Goal: Task Accomplishment & Management: Use online tool/utility

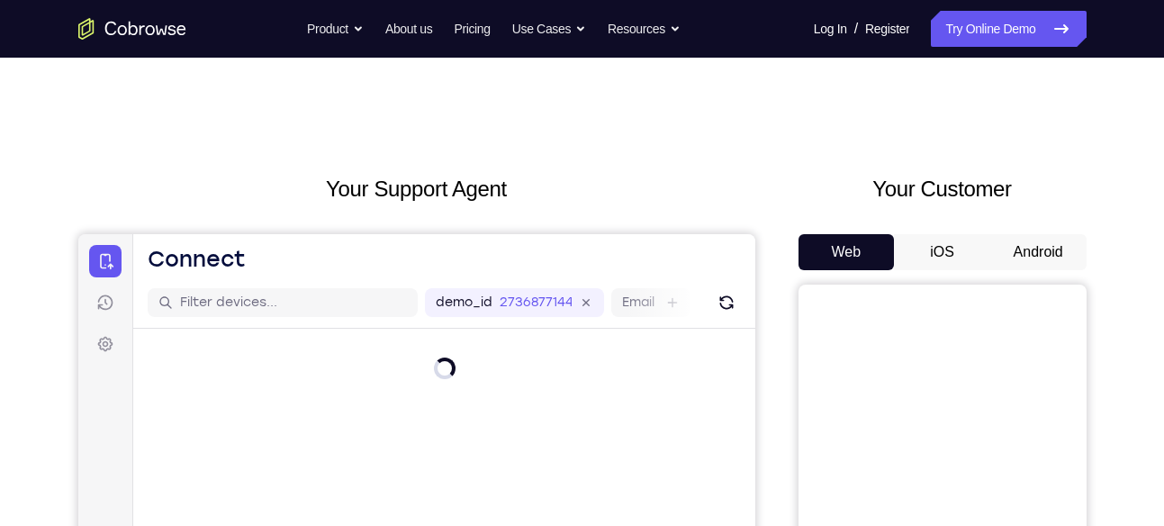
click at [1046, 235] on button "Android" at bounding box center [1038, 252] width 96 height 36
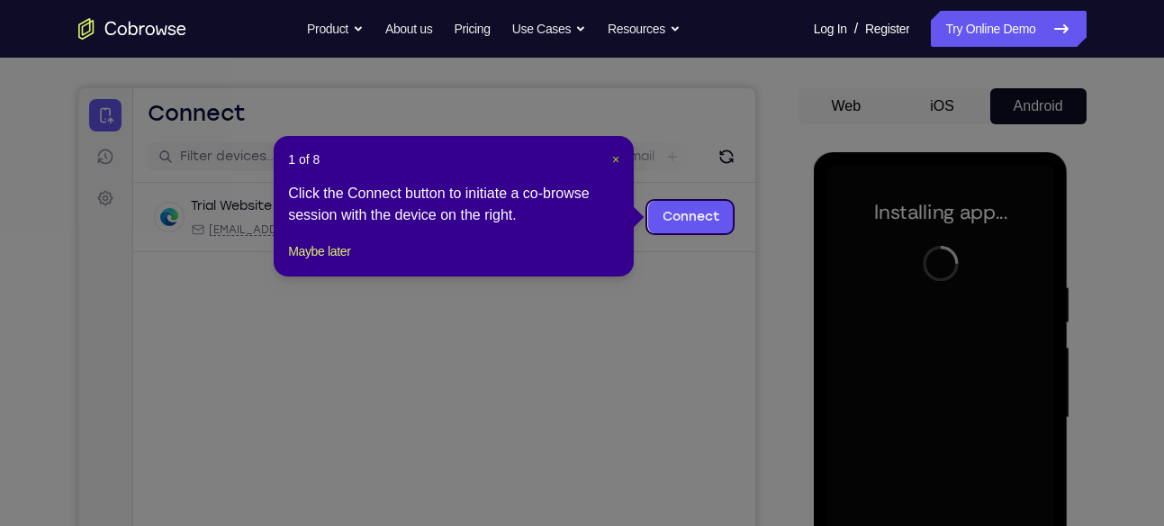
click at [619, 157] on span "×" at bounding box center [615, 159] width 7 height 14
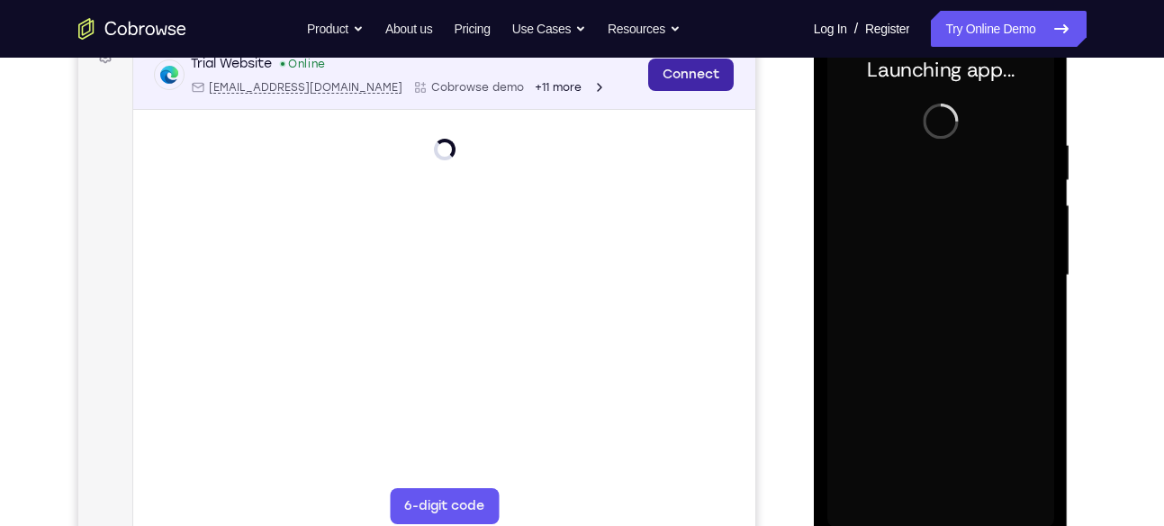
scroll to position [289, 0]
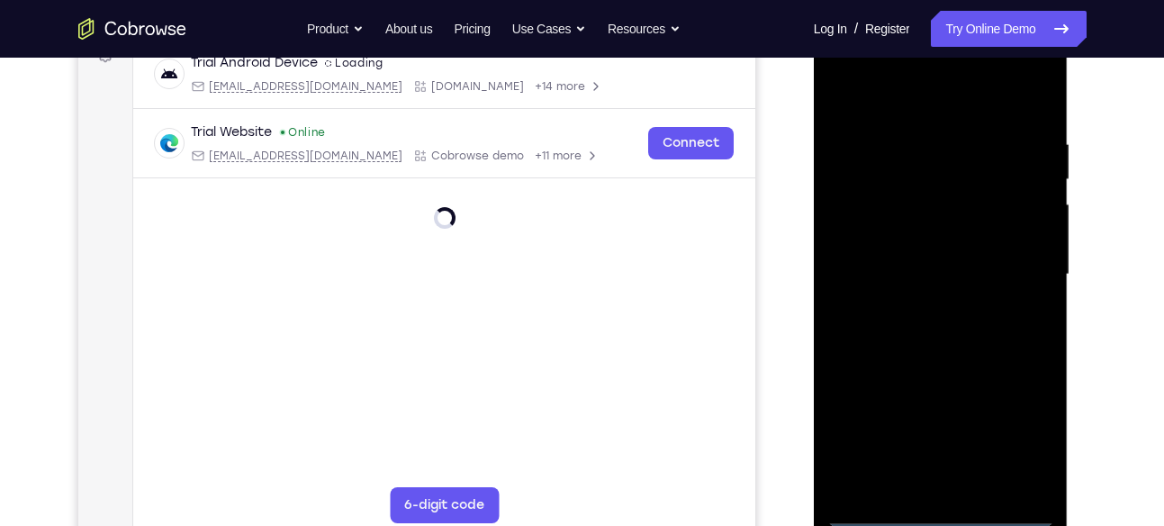
click at [945, 515] on div at bounding box center [940, 275] width 227 height 504
click at [1016, 440] on div at bounding box center [940, 275] width 227 height 504
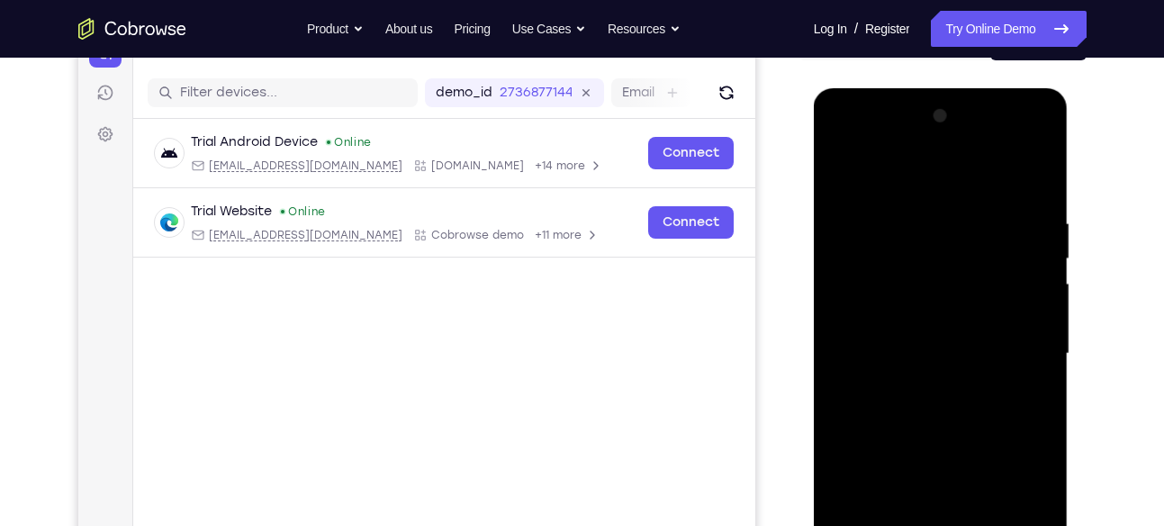
scroll to position [209, 0]
click at [879, 152] on div at bounding box center [940, 355] width 227 height 504
click at [913, 255] on div at bounding box center [940, 355] width 227 height 504
click at [863, 294] on div at bounding box center [940, 355] width 227 height 504
drag, startPoint x: 902, startPoint y: 429, endPoint x: 903, endPoint y: 322, distance: 107.1
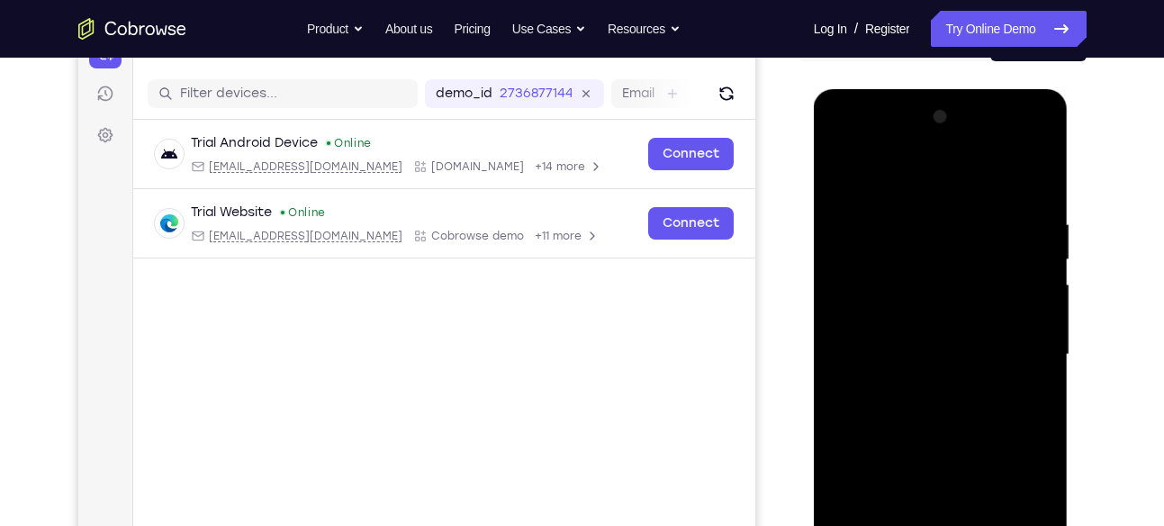
click at [903, 322] on div at bounding box center [940, 355] width 227 height 504
drag, startPoint x: 960, startPoint y: 485, endPoint x: 974, endPoint y: 391, distance: 95.5
click at [974, 391] on div at bounding box center [940, 355] width 227 height 504
click at [981, 384] on div at bounding box center [940, 355] width 227 height 504
drag, startPoint x: 921, startPoint y: 370, endPoint x: 931, endPoint y: 280, distance: 90.6
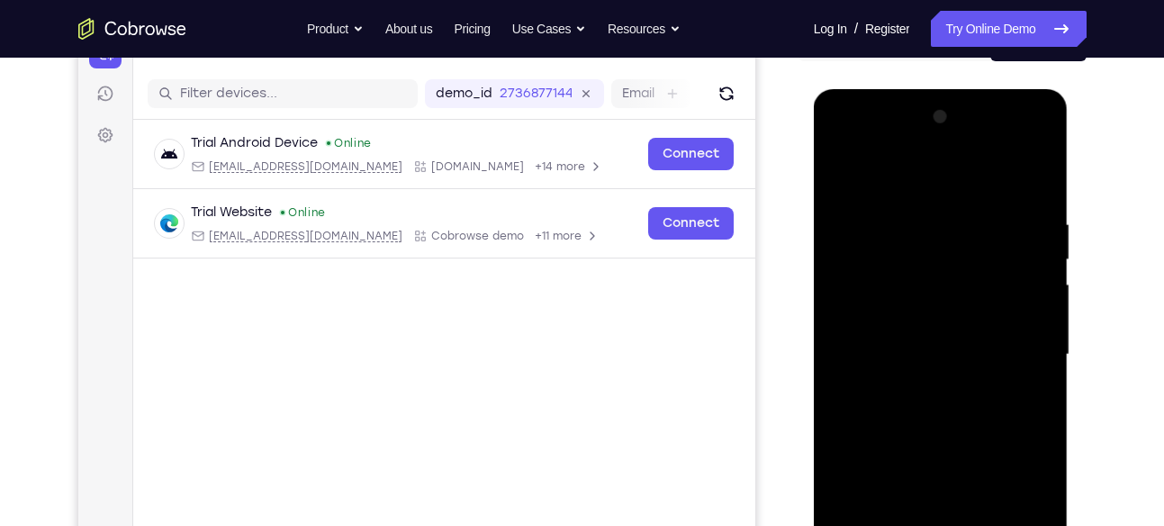
click at [931, 280] on div at bounding box center [940, 355] width 227 height 504
drag, startPoint x: 960, startPoint y: 440, endPoint x: 957, endPoint y: 374, distance: 66.7
click at [957, 374] on div at bounding box center [940, 355] width 227 height 504
click at [957, 245] on div at bounding box center [940, 355] width 227 height 504
click at [934, 378] on div at bounding box center [940, 355] width 227 height 504
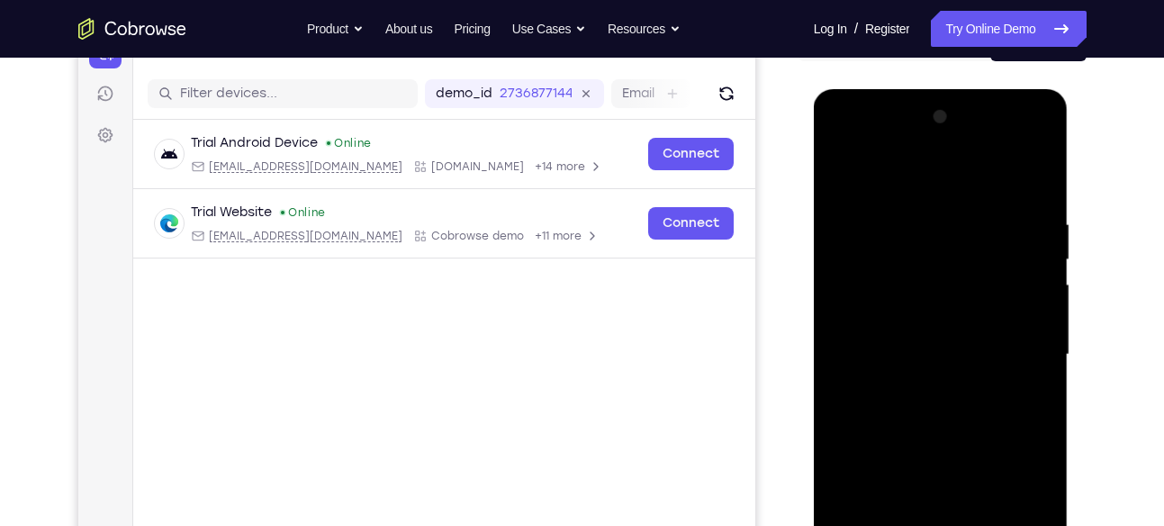
drag, startPoint x: 975, startPoint y: 392, endPoint x: 972, endPoint y: 147, distance: 245.7
click at [972, 147] on div at bounding box center [940, 355] width 227 height 504
drag, startPoint x: 921, startPoint y: 371, endPoint x: 921, endPoint y: 344, distance: 27.0
click at [921, 344] on div at bounding box center [940, 355] width 227 height 504
click at [889, 360] on div at bounding box center [940, 355] width 227 height 504
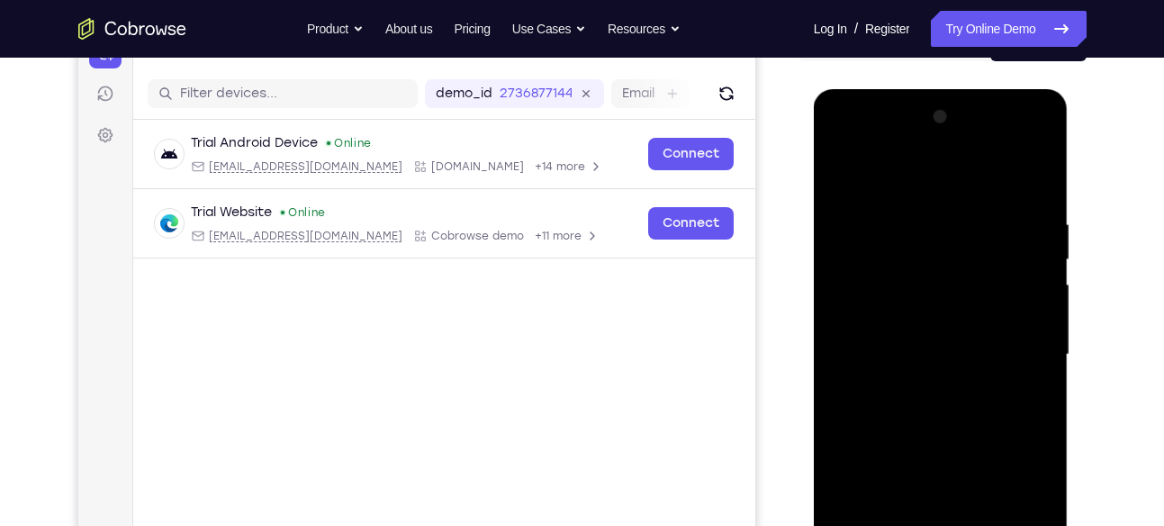
click at [1013, 167] on div at bounding box center [940, 355] width 227 height 504
click at [937, 365] on div at bounding box center [940, 355] width 227 height 504
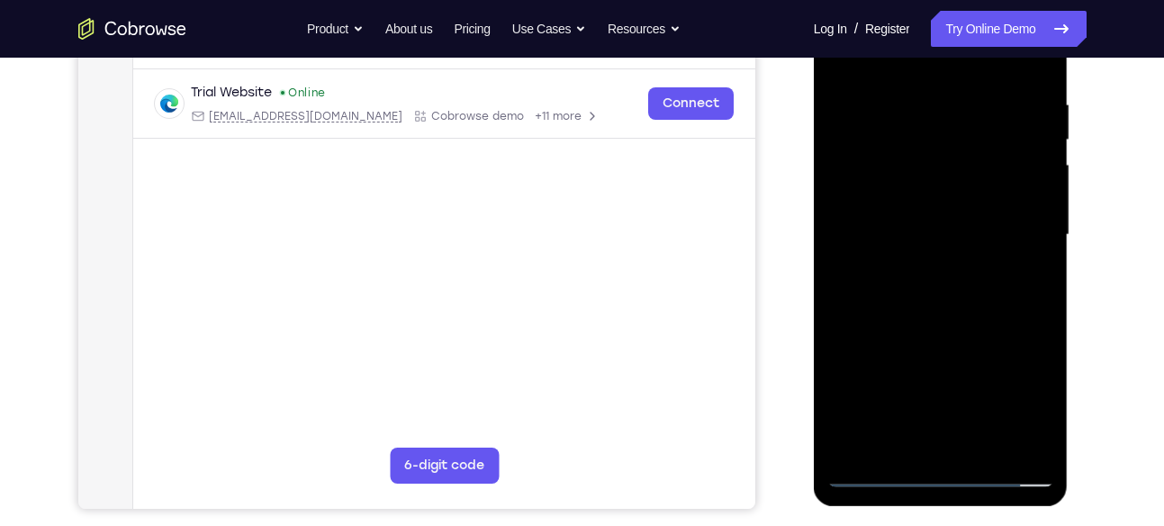
scroll to position [331, 0]
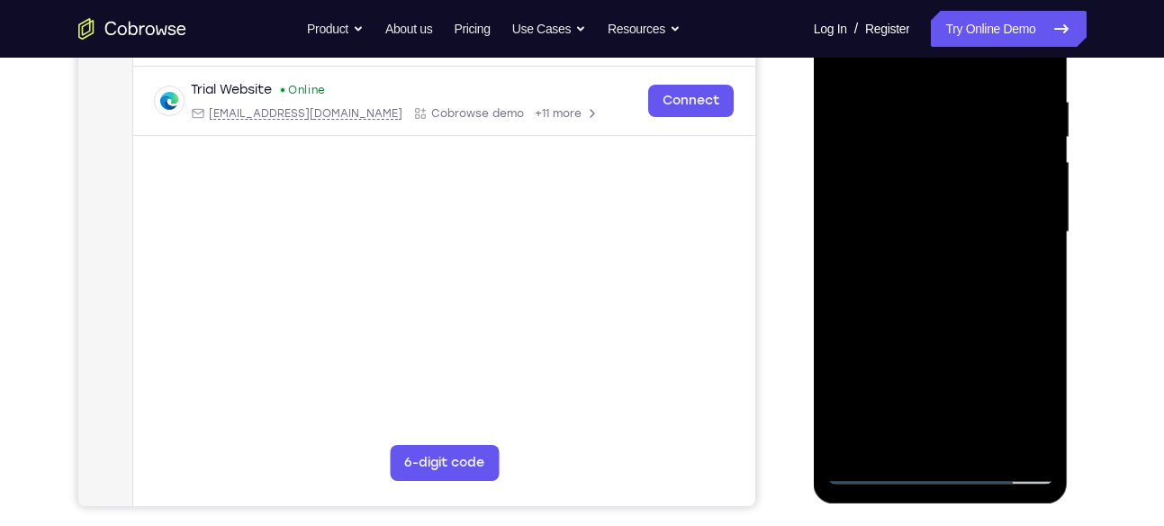
click at [883, 255] on div at bounding box center [940, 232] width 227 height 504
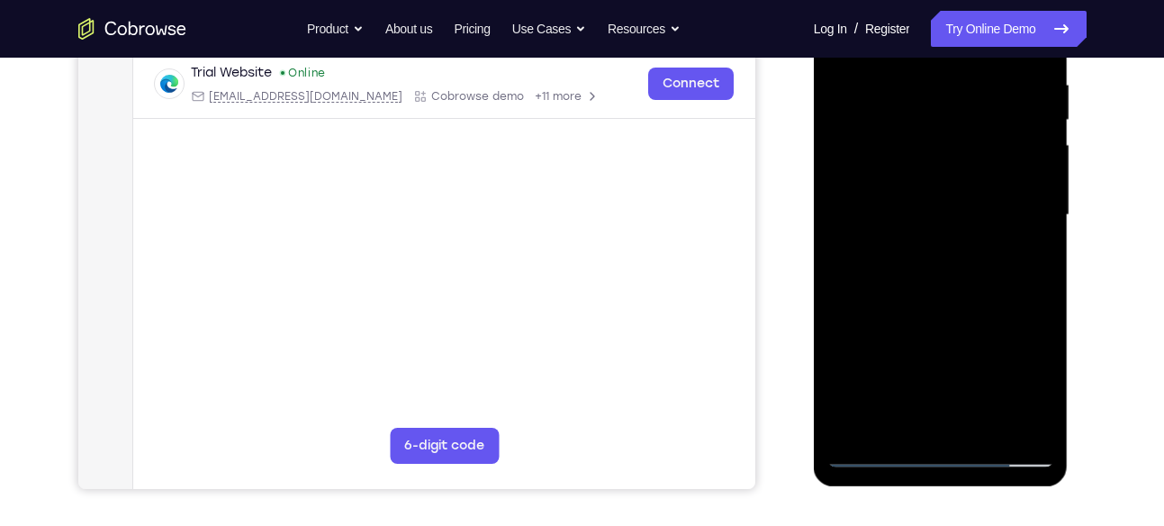
scroll to position [329, 0]
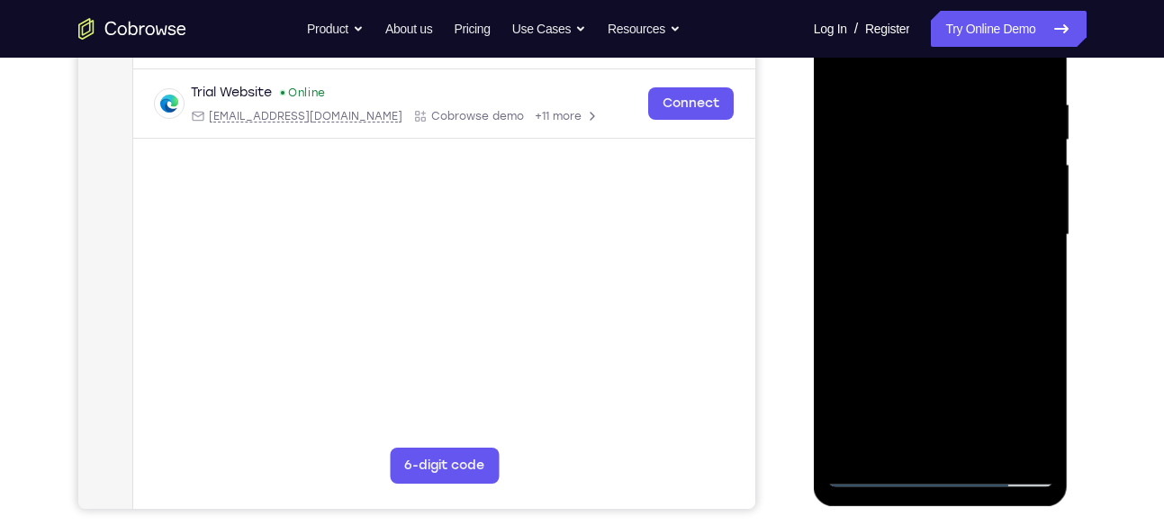
click at [879, 292] on div at bounding box center [940, 235] width 227 height 504
click at [869, 320] on div at bounding box center [940, 235] width 227 height 504
click at [875, 320] on div at bounding box center [940, 235] width 227 height 504
click at [890, 317] on div at bounding box center [940, 235] width 227 height 504
click at [881, 317] on div at bounding box center [940, 235] width 227 height 504
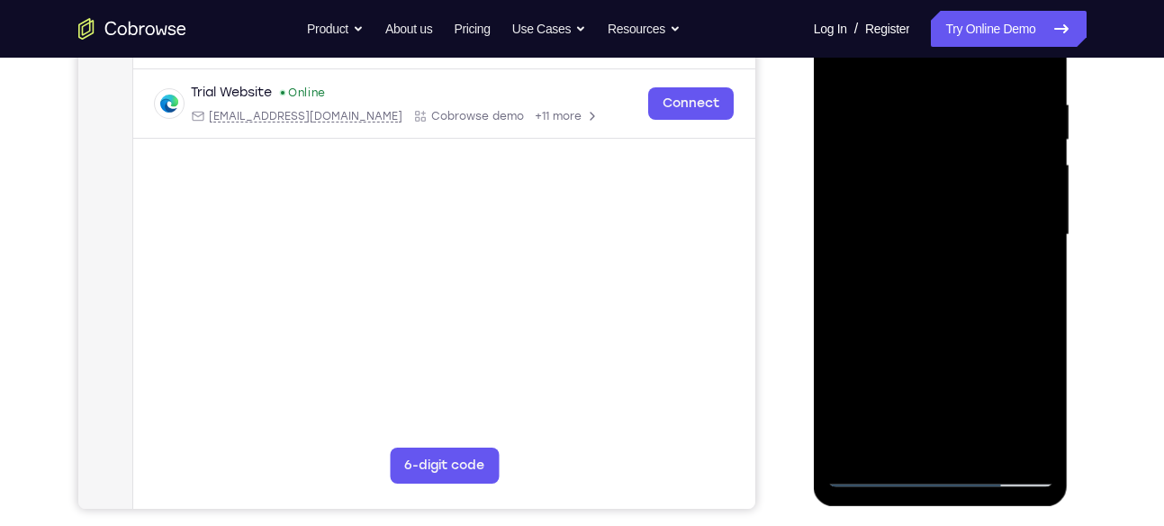
click at [902, 315] on div at bounding box center [940, 235] width 227 height 504
click at [902, 318] on div at bounding box center [940, 235] width 227 height 504
click at [910, 318] on div at bounding box center [940, 235] width 227 height 504
click at [918, 320] on div at bounding box center [940, 235] width 227 height 504
click at [934, 320] on div at bounding box center [940, 235] width 227 height 504
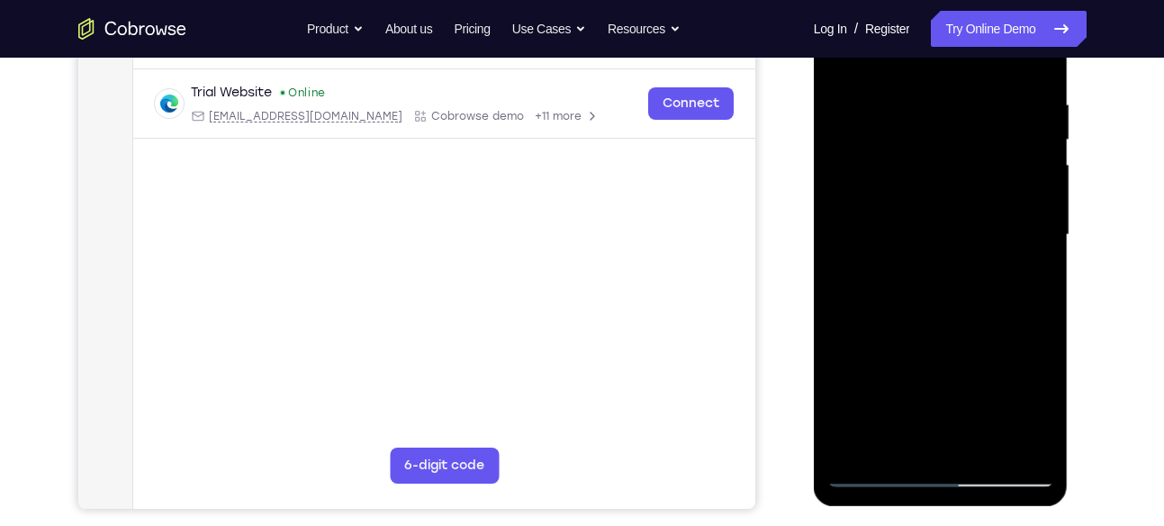
click at [888, 275] on div at bounding box center [940, 235] width 227 height 504
click at [948, 319] on div at bounding box center [940, 235] width 227 height 504
drag, startPoint x: 982, startPoint y: 280, endPoint x: 984, endPoint y: 185, distance: 94.5
click at [984, 185] on div at bounding box center [940, 235] width 227 height 504
drag, startPoint x: 960, startPoint y: 376, endPoint x: 960, endPoint y: 195, distance: 180.9
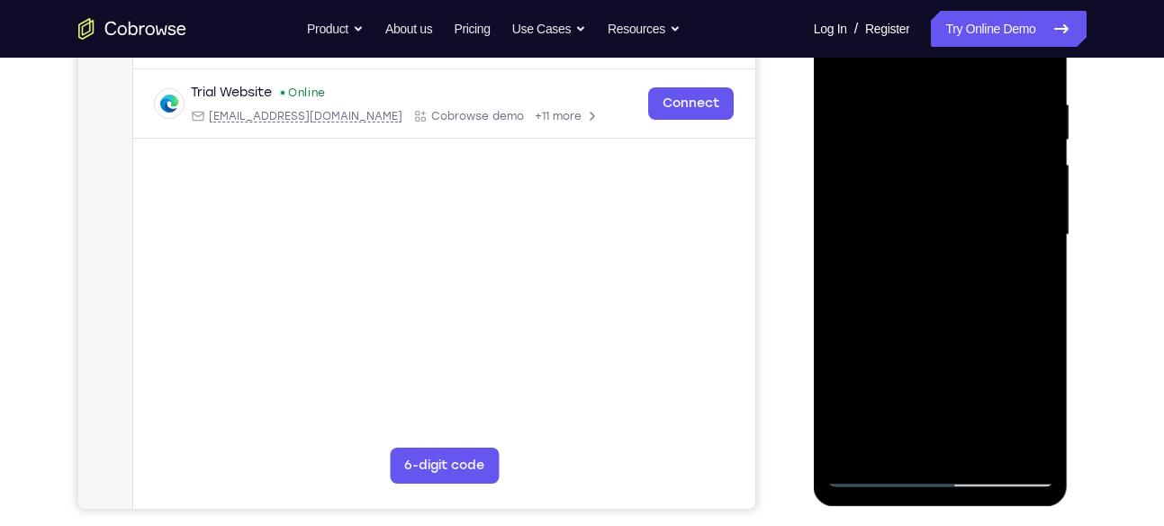
click at [960, 195] on div at bounding box center [940, 235] width 227 height 504
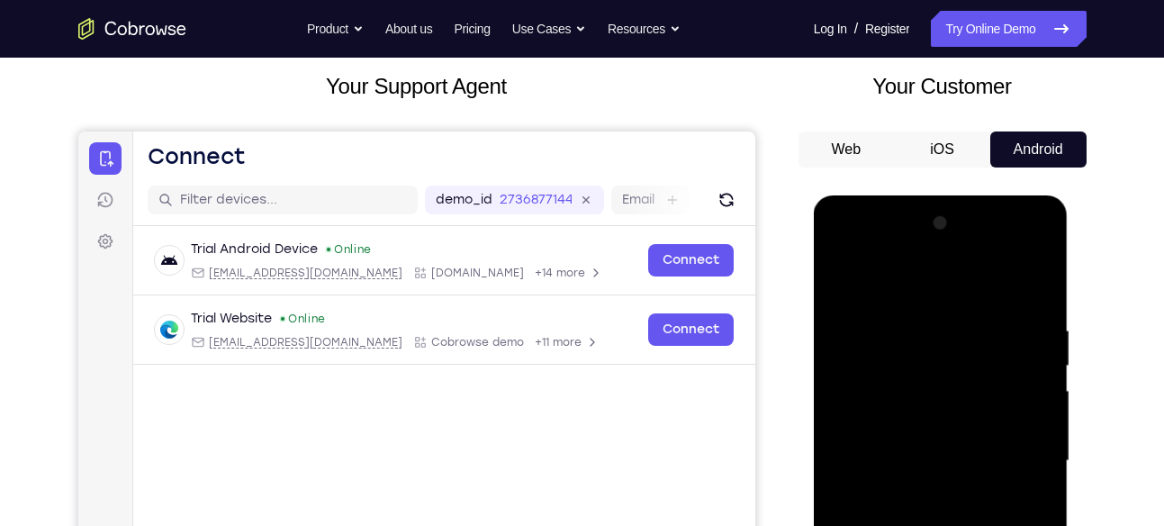
scroll to position [101, 0]
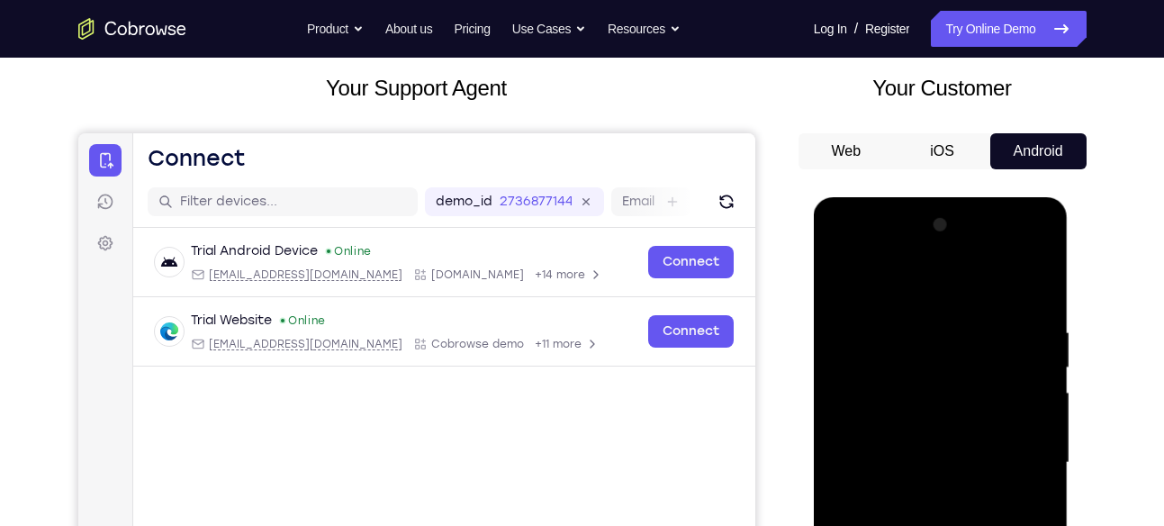
drag, startPoint x: 904, startPoint y: 272, endPoint x: 880, endPoint y: 502, distance: 231.6
click at [880, 502] on div at bounding box center [940, 463] width 227 height 504
drag, startPoint x: 926, startPoint y: 303, endPoint x: 928, endPoint y: 473, distance: 169.2
click at [928, 473] on div at bounding box center [940, 463] width 227 height 504
click at [939, 272] on div at bounding box center [940, 463] width 227 height 504
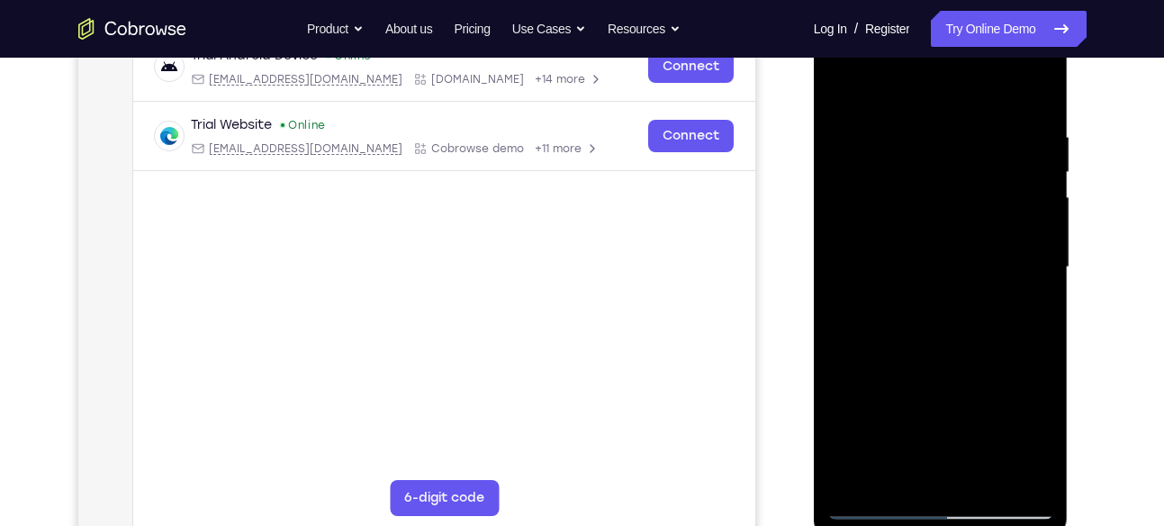
scroll to position [300, 0]
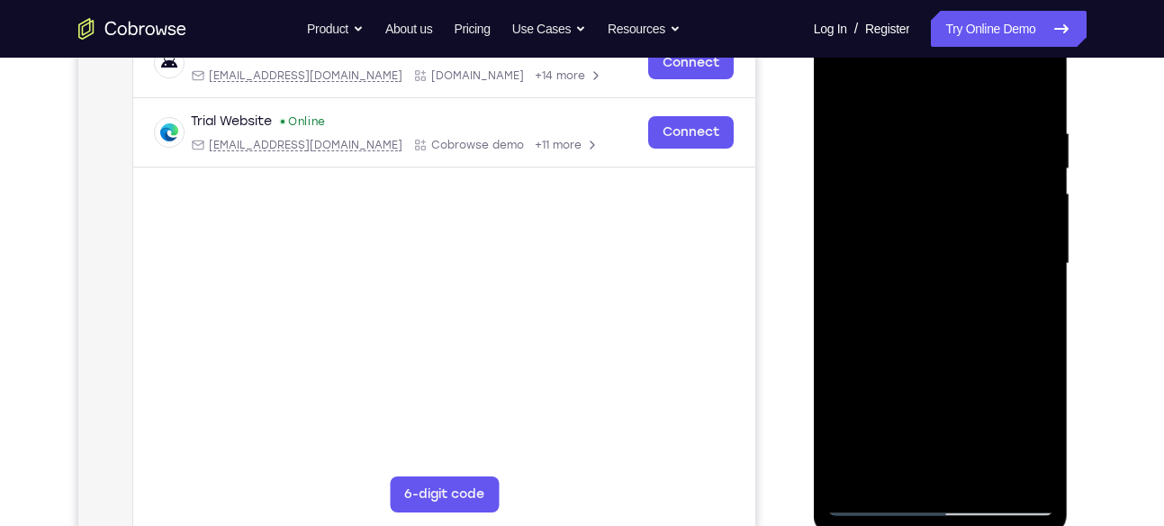
drag, startPoint x: 922, startPoint y: 142, endPoint x: 933, endPoint y: 165, distance: 25.0
click at [933, 165] on div at bounding box center [940, 264] width 227 height 504
drag, startPoint x: 936, startPoint y: 354, endPoint x: 941, endPoint y: 156, distance: 198.1
click at [941, 156] on div at bounding box center [940, 264] width 227 height 504
drag, startPoint x: 944, startPoint y: 369, endPoint x: 942, endPoint y: 257, distance: 111.6
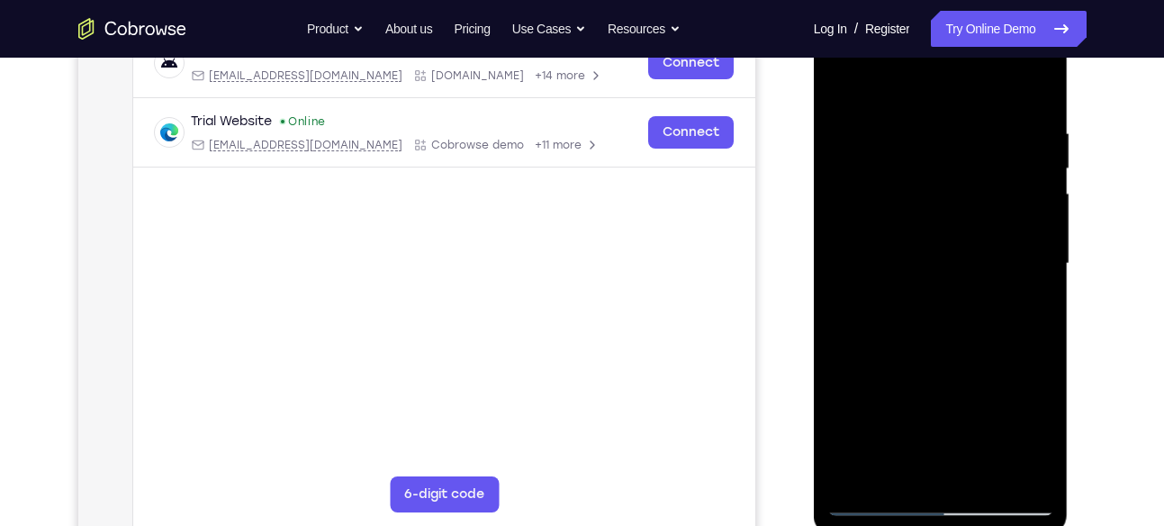
click at [942, 257] on div at bounding box center [940, 264] width 227 height 504
drag, startPoint x: 951, startPoint y: 397, endPoint x: 951, endPoint y: 352, distance: 45.0
click at [951, 352] on div at bounding box center [940, 264] width 227 height 504
click at [934, 352] on div at bounding box center [940, 264] width 227 height 504
click at [942, 314] on div at bounding box center [940, 264] width 227 height 504
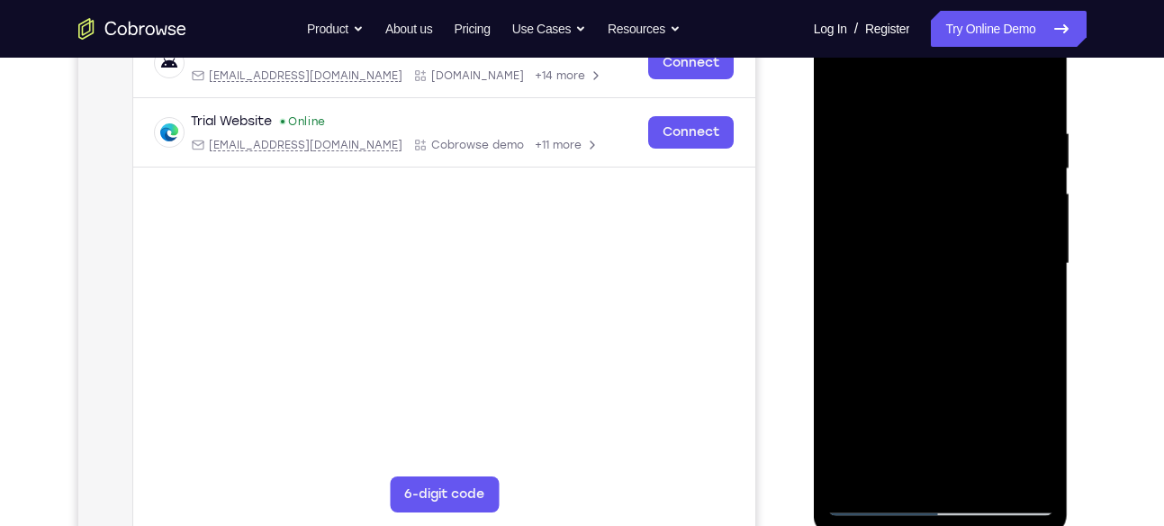
click at [934, 292] on div at bounding box center [940, 264] width 227 height 504
click at [869, 346] on div at bounding box center [940, 264] width 227 height 504
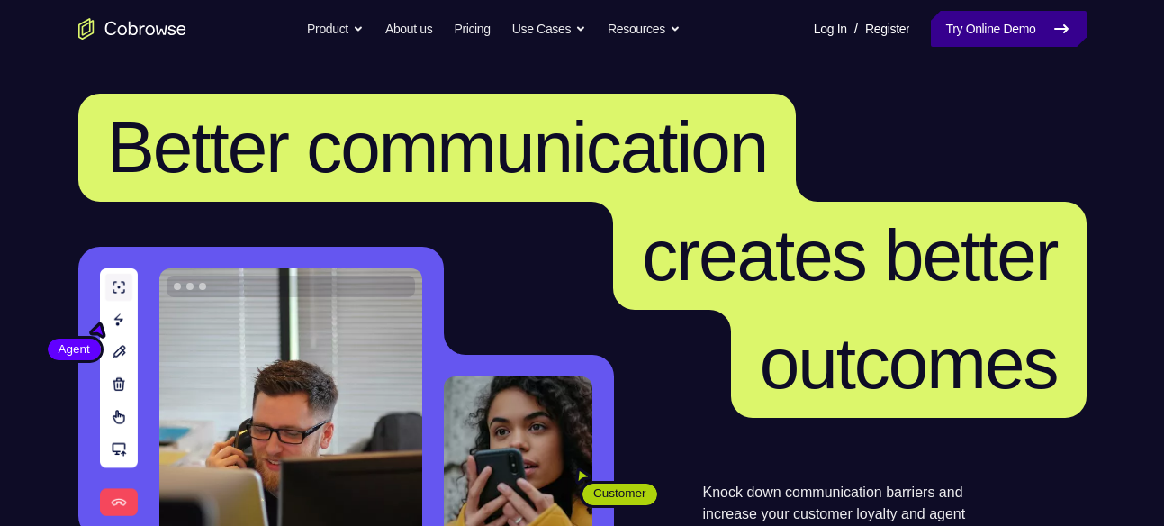
click at [979, 33] on link "Try Online Demo" at bounding box center [1008, 29] width 155 height 36
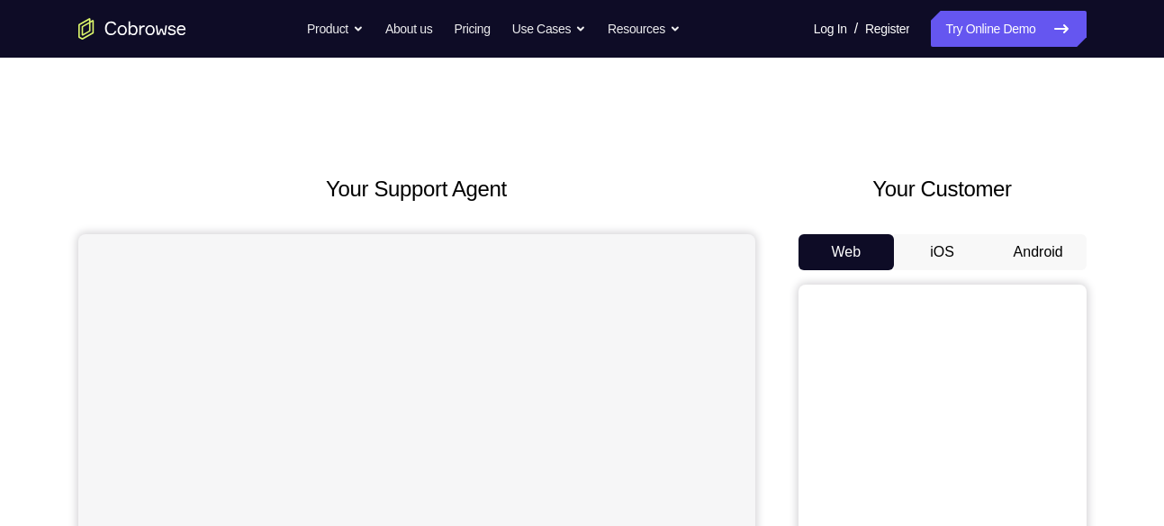
click at [1048, 255] on button "Android" at bounding box center [1038, 252] width 96 height 36
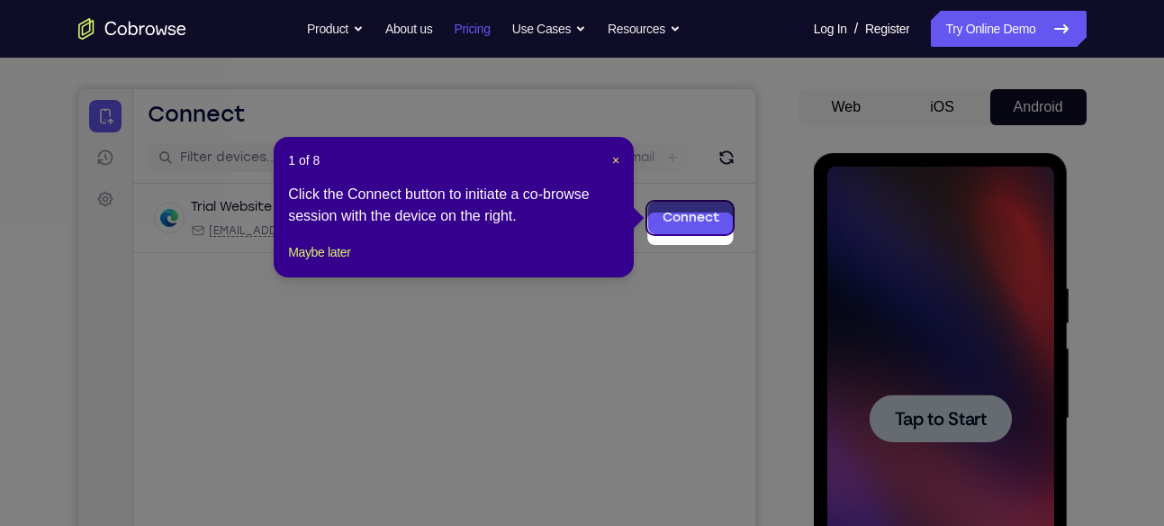
scroll to position [134, 0]
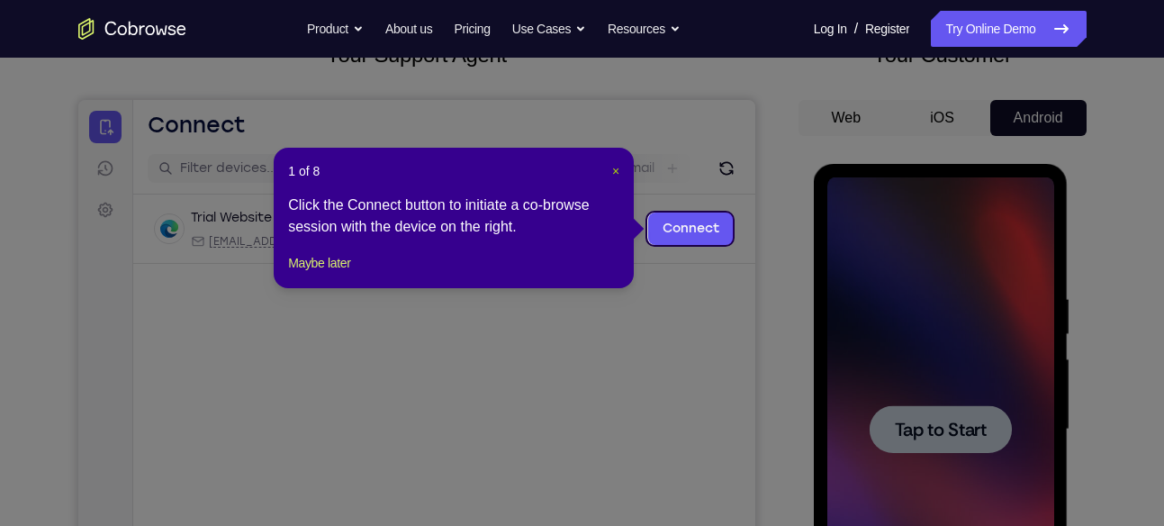
click at [612, 166] on span "×" at bounding box center [615, 171] width 7 height 14
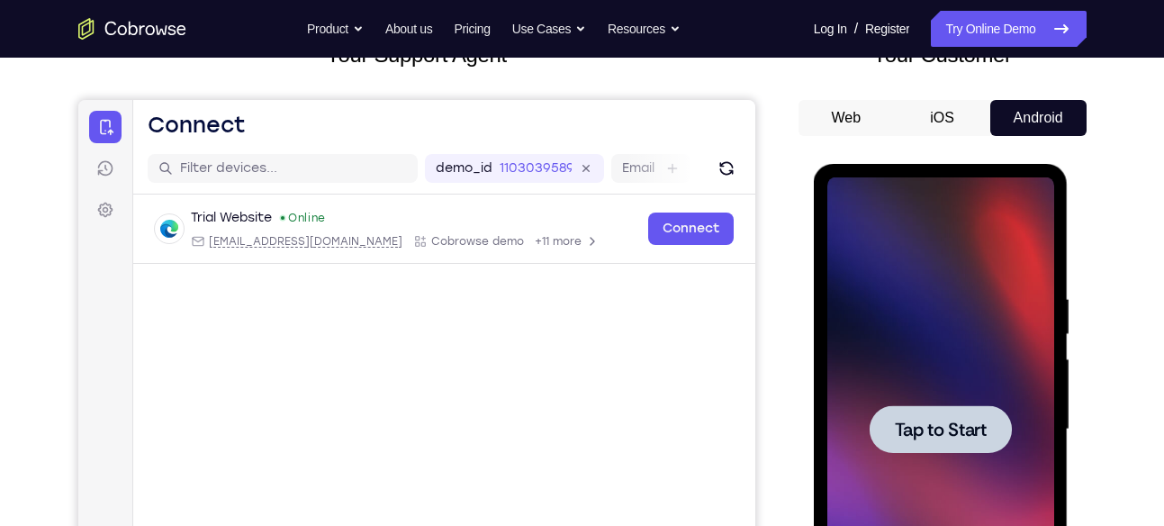
click at [931, 420] on span "Tap to Start" at bounding box center [941, 429] width 92 height 18
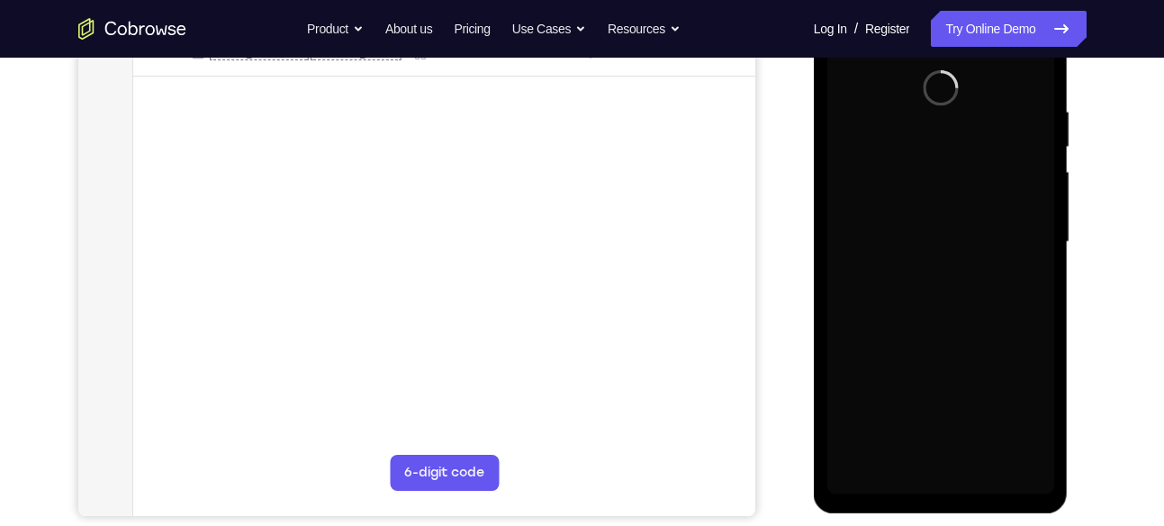
scroll to position [322, 0]
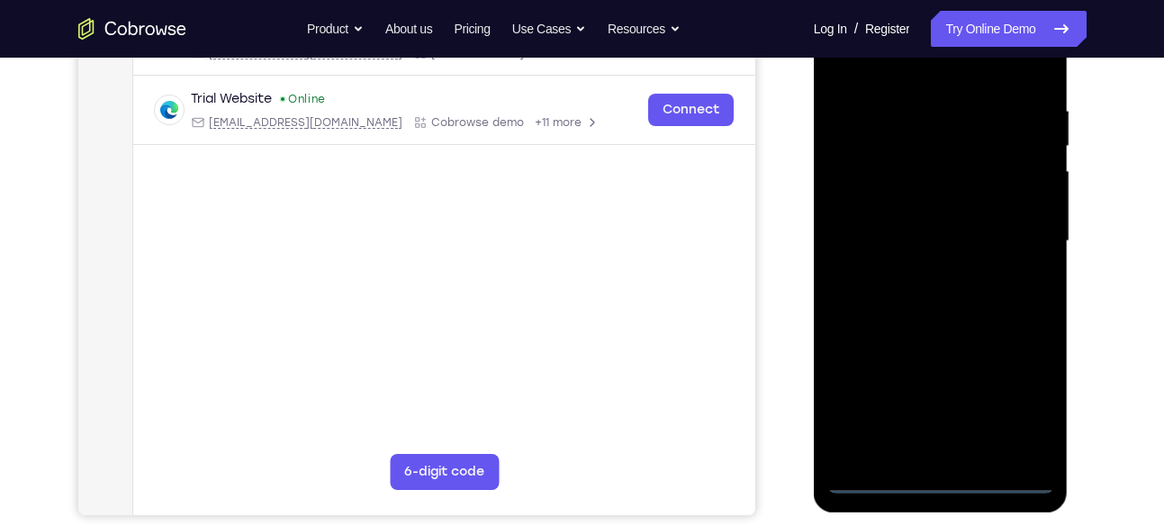
click at [943, 469] on div at bounding box center [940, 241] width 227 height 504
click at [934, 477] on div at bounding box center [940, 241] width 227 height 504
click at [1020, 416] on div at bounding box center [940, 241] width 227 height 504
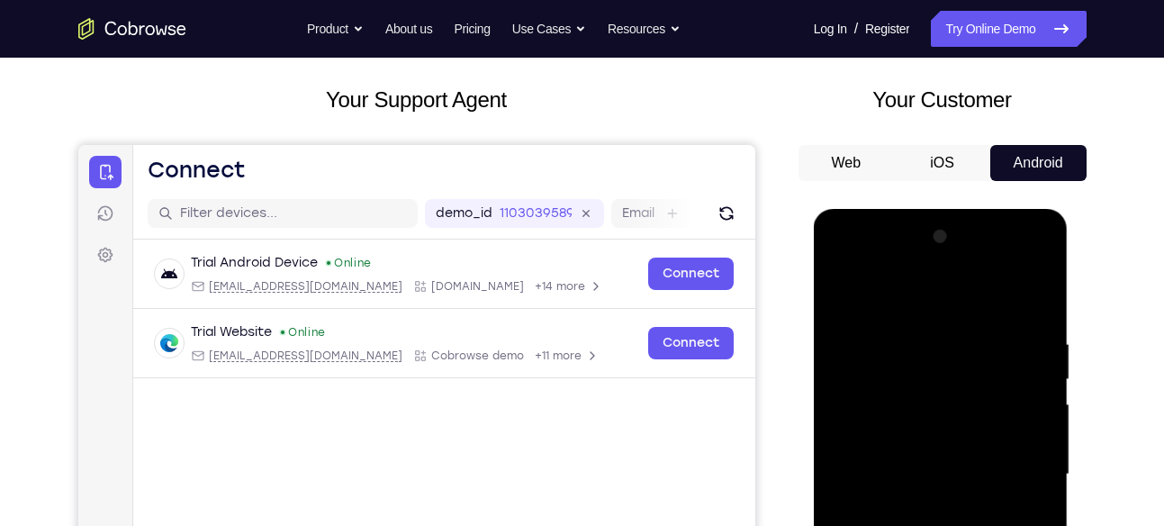
scroll to position [88, 0]
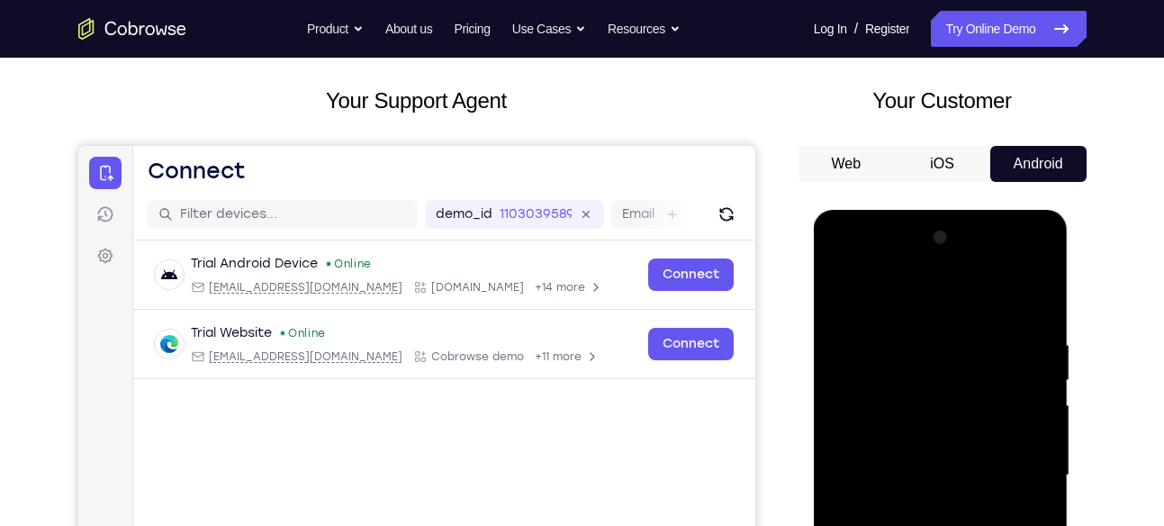
click at [892, 256] on div at bounding box center [940, 475] width 227 height 504
click at [929, 376] on div at bounding box center [940, 475] width 227 height 504
click at [860, 471] on div at bounding box center [940, 475] width 227 height 504
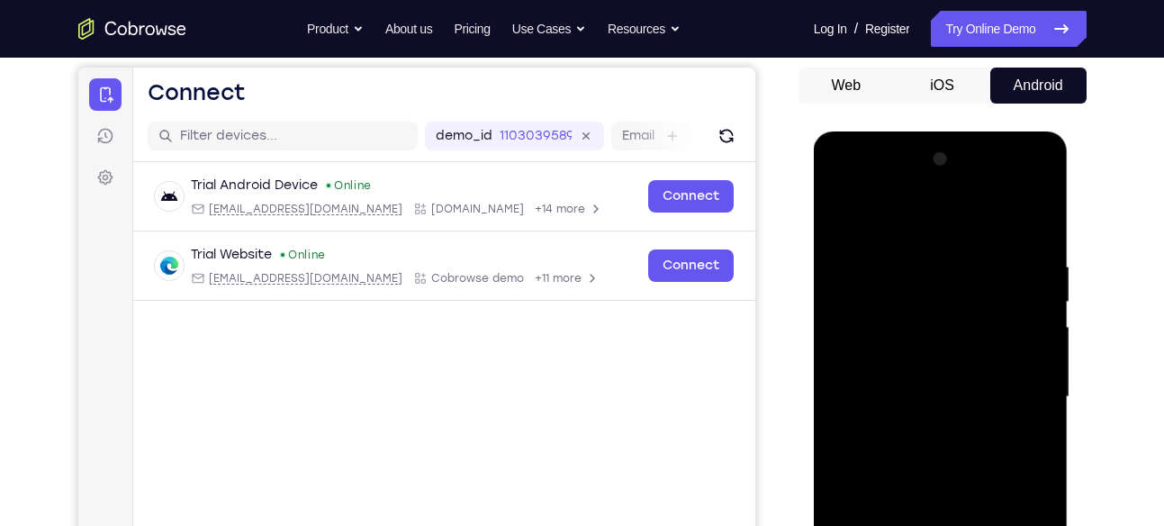
scroll to position [167, 0]
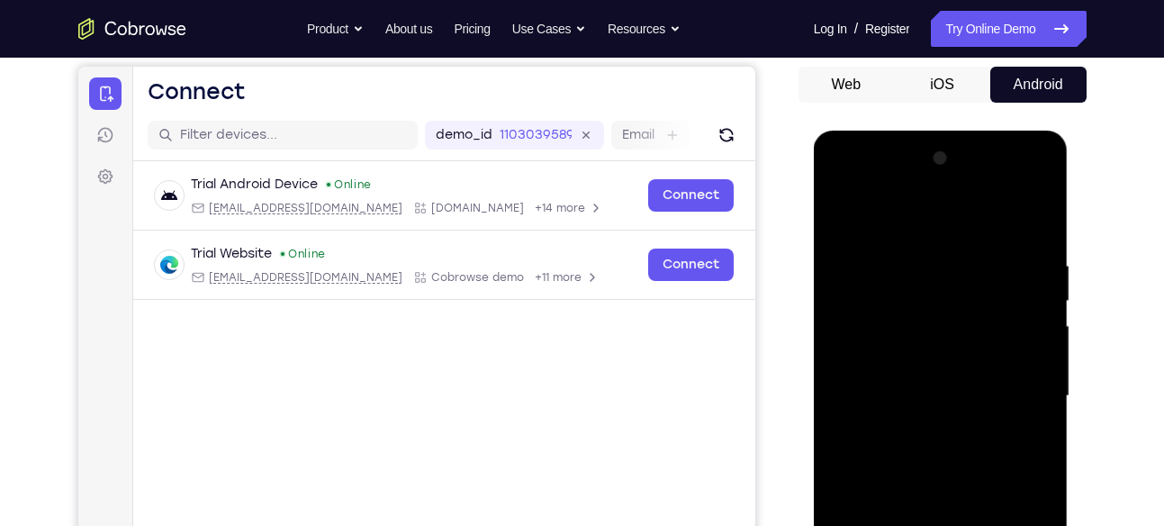
drag, startPoint x: 947, startPoint y: 335, endPoint x: 945, endPoint y: 277, distance: 57.6
click at [945, 277] on div at bounding box center [940, 396] width 227 height 504
drag, startPoint x: 953, startPoint y: 440, endPoint x: 952, endPoint y: 412, distance: 27.9
click at [952, 412] on div at bounding box center [940, 396] width 227 height 504
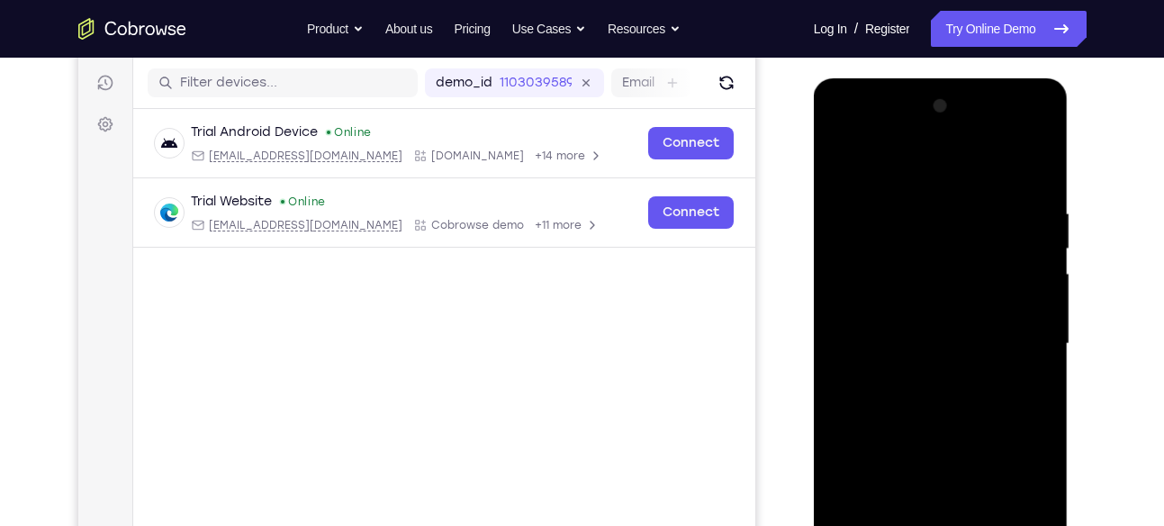
scroll to position [223, 0]
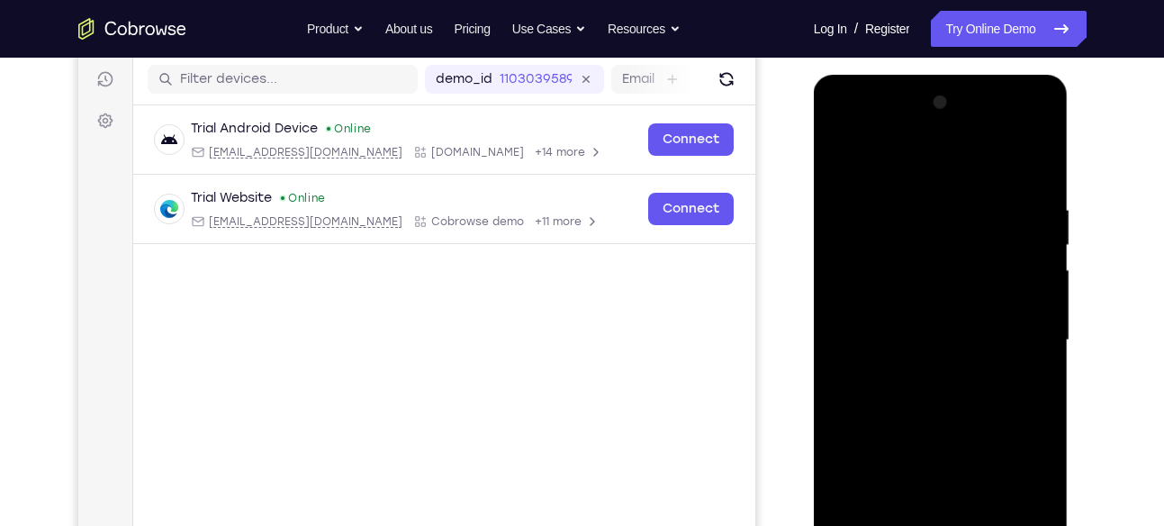
click at [930, 383] on div at bounding box center [940, 340] width 227 height 504
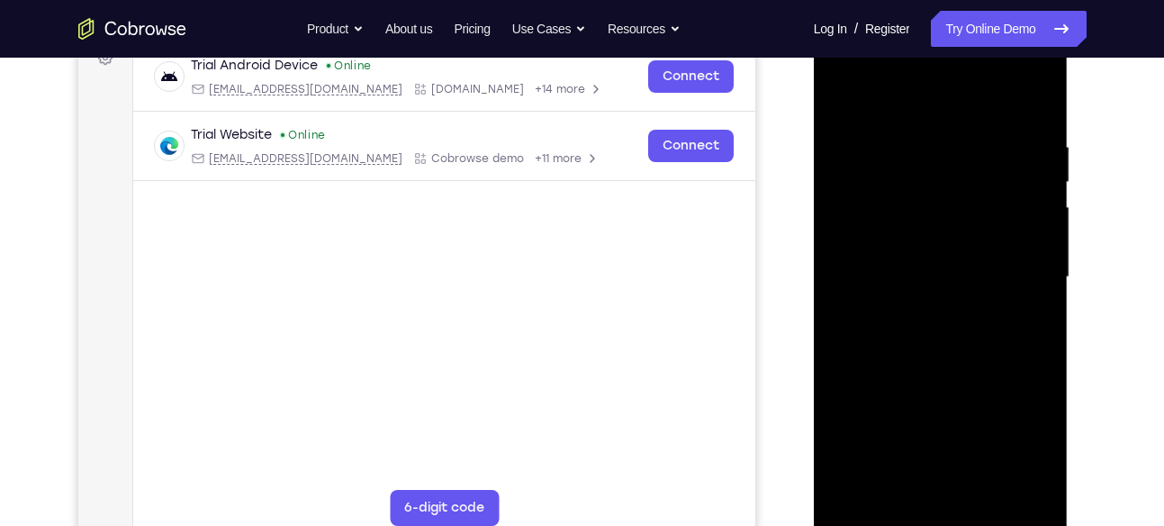
scroll to position [287, 0]
click at [944, 392] on div at bounding box center [940, 276] width 227 height 504
click at [1022, 452] on div at bounding box center [940, 276] width 227 height 504
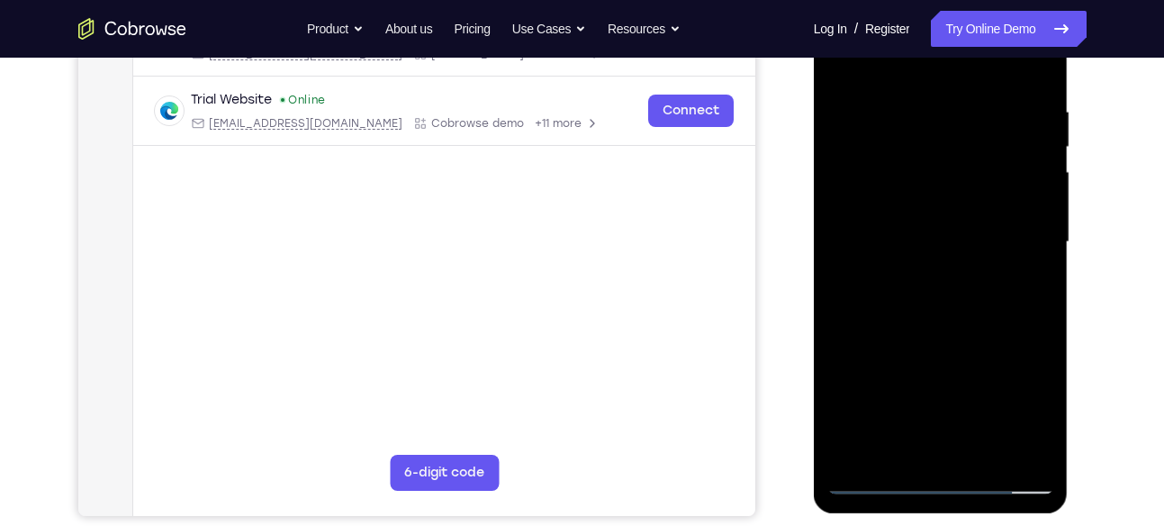
click at [951, 370] on div at bounding box center [940, 242] width 227 height 504
click at [869, 420] on div at bounding box center [940, 242] width 227 height 504
click at [874, 420] on div at bounding box center [940, 242] width 227 height 504
click at [867, 420] on div at bounding box center [940, 242] width 227 height 504
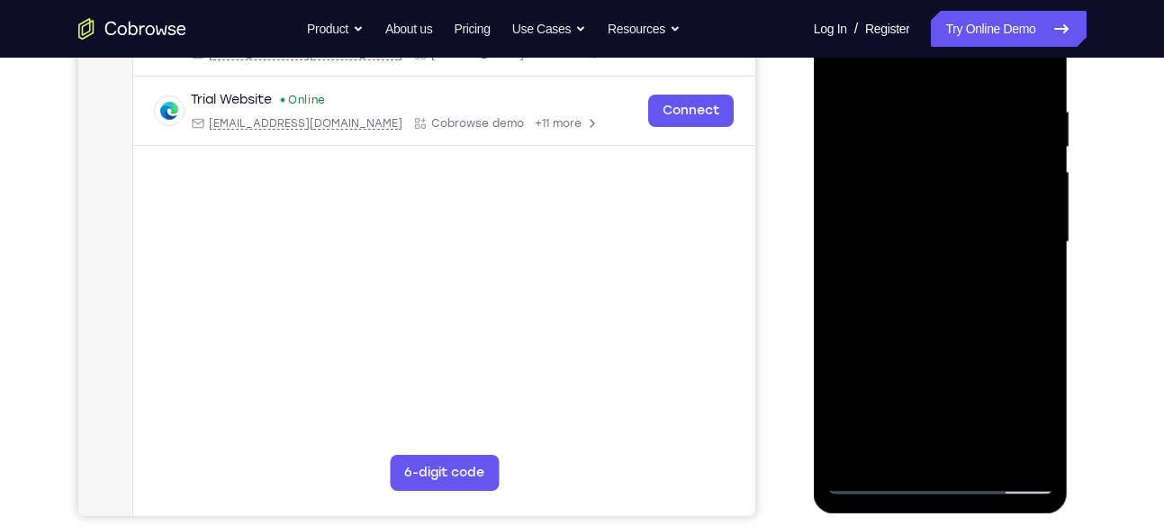
click at [867, 420] on div at bounding box center [940, 242] width 227 height 504
click at [948, 365] on div at bounding box center [940, 242] width 227 height 504
click at [885, 422] on div at bounding box center [940, 242] width 227 height 504
click at [894, 423] on div at bounding box center [940, 242] width 227 height 504
click at [900, 423] on div at bounding box center [940, 242] width 227 height 504
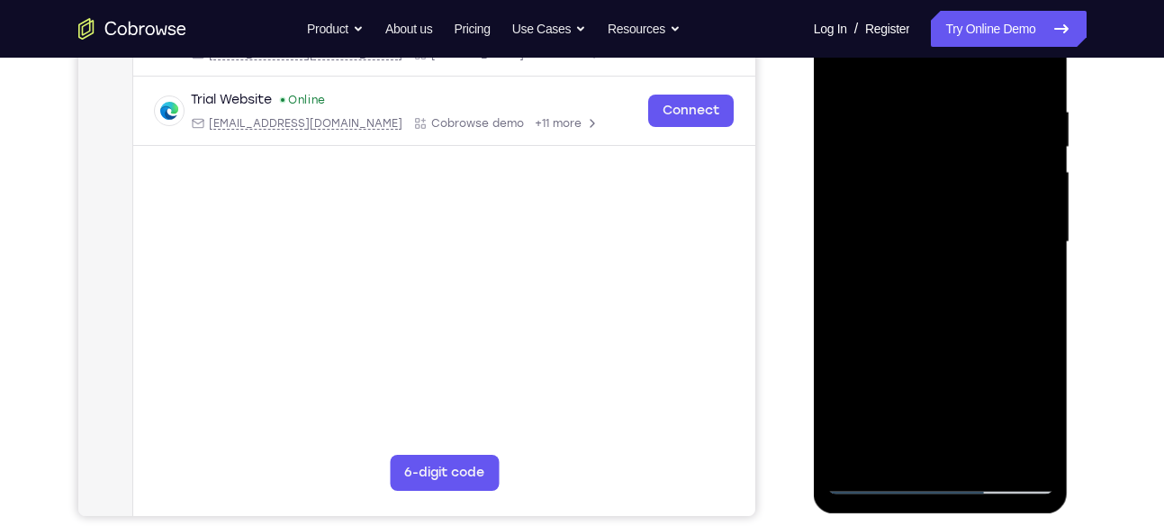
click at [900, 423] on div at bounding box center [940, 242] width 227 height 504
click at [920, 421] on div at bounding box center [940, 242] width 227 height 504
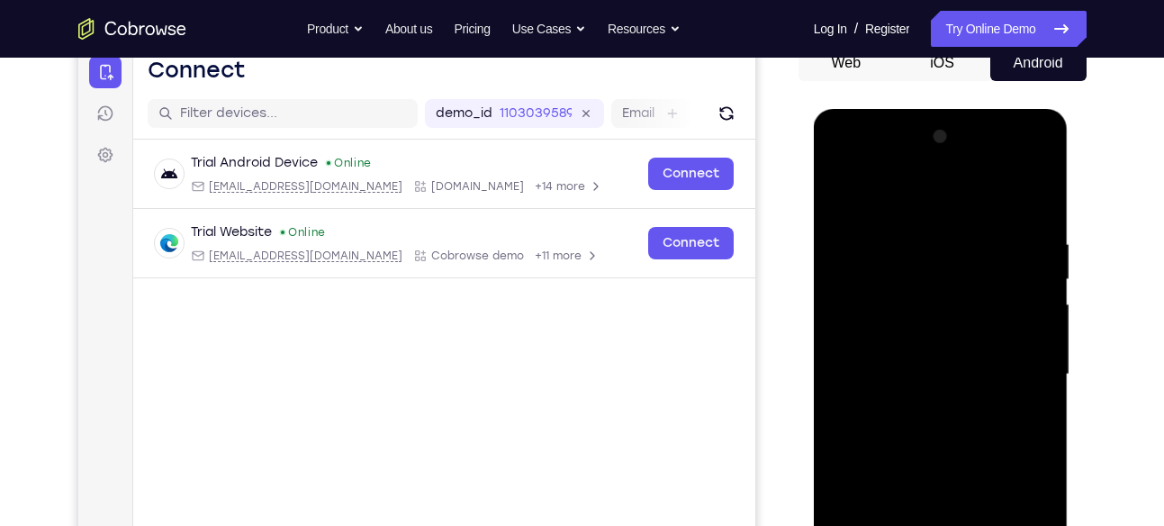
scroll to position [185, 0]
